Goal: Task Accomplishment & Management: Manage account settings

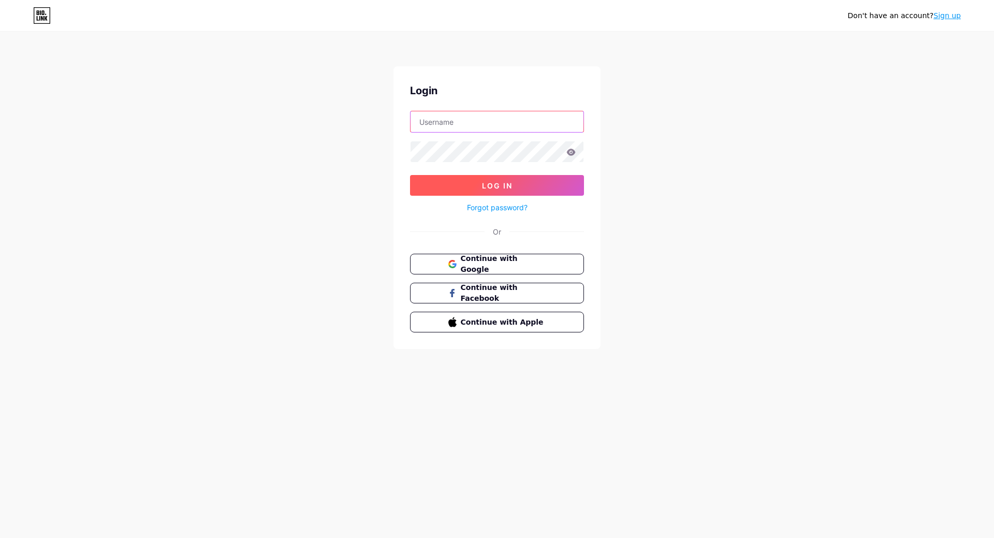
type input "[PERSON_NAME][EMAIL_ADDRESS][PERSON_NAME][DOMAIN_NAME]"
click at [477, 181] on button "Log In" at bounding box center [497, 185] width 174 height 21
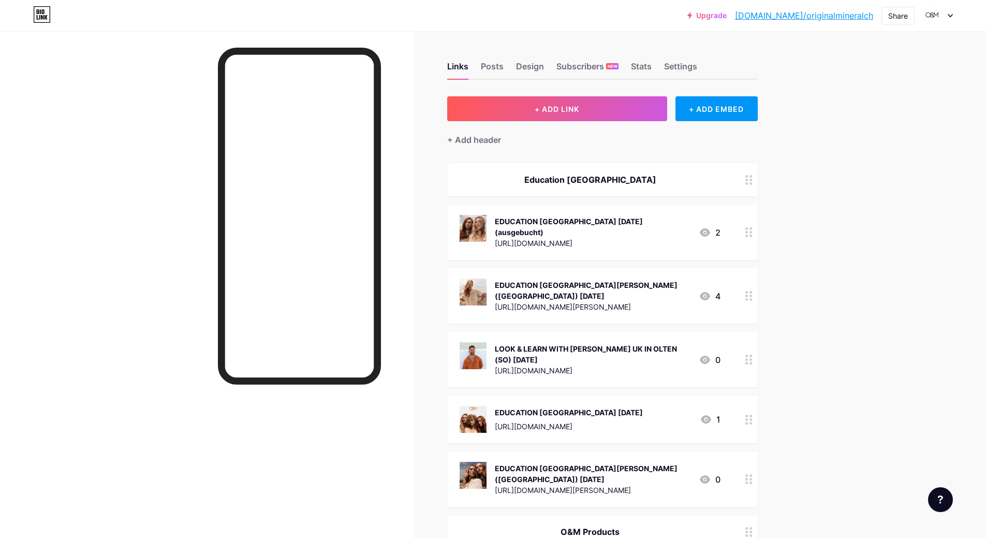
click at [752, 230] on icon at bounding box center [749, 232] width 7 height 10
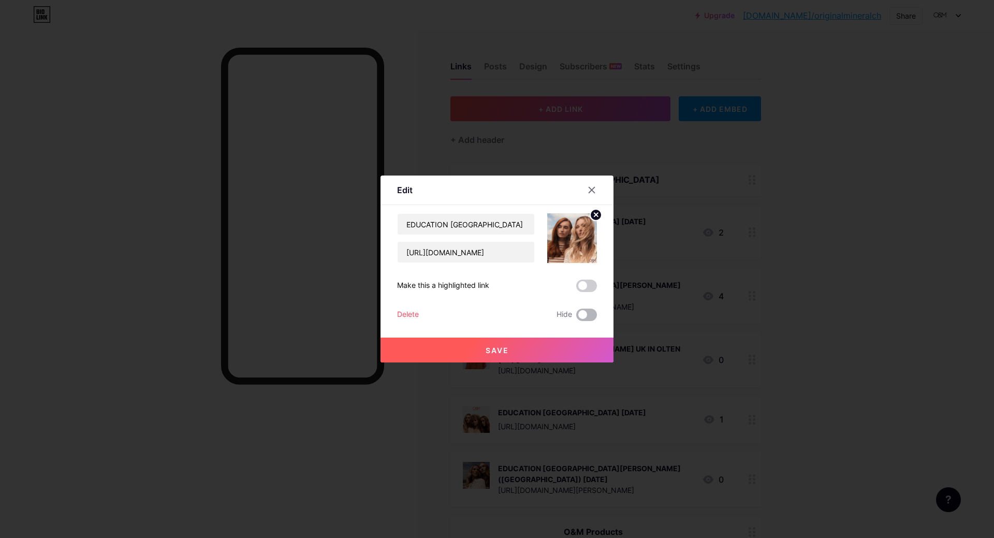
click at [578, 314] on span at bounding box center [586, 315] width 21 height 12
click at [576, 317] on input "checkbox" at bounding box center [576, 317] width 0 height 0
click at [587, 314] on span at bounding box center [586, 315] width 21 height 12
click at [576, 317] on input "checkbox" at bounding box center [576, 317] width 0 height 0
click at [406, 311] on div "Delete" at bounding box center [408, 315] width 22 height 12
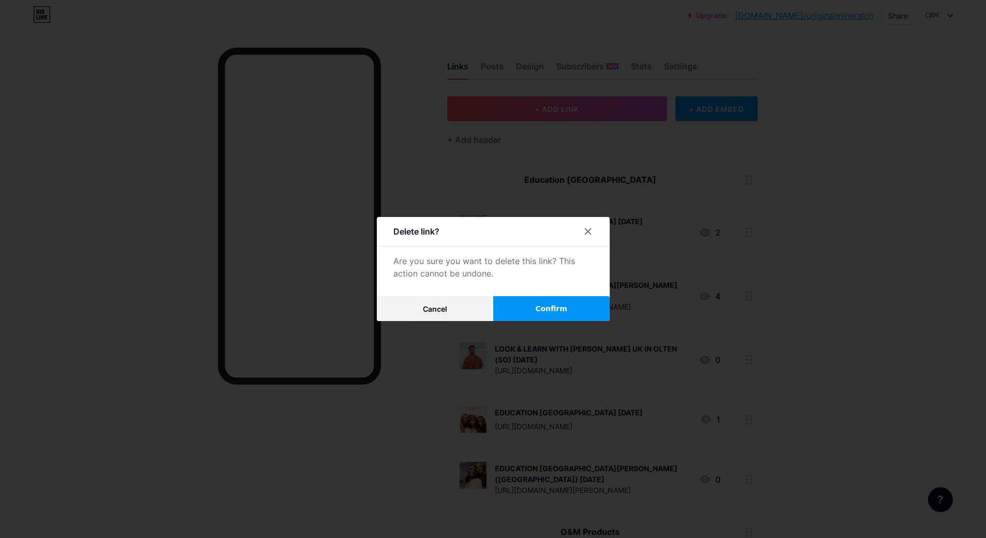
click at [555, 308] on span "Confirm" at bounding box center [551, 308] width 32 height 11
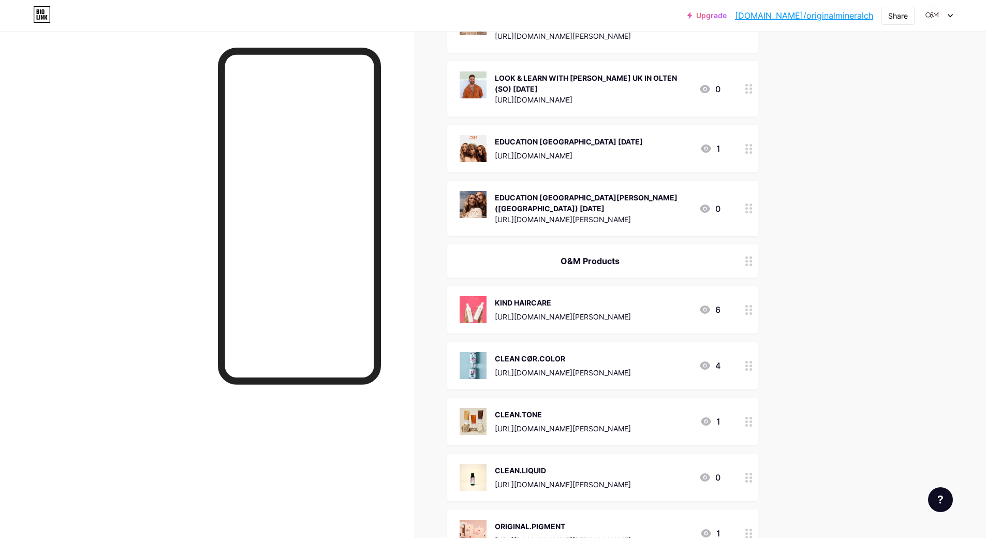
scroll to position [331, 0]
